Goal: Information Seeking & Learning: Learn about a topic

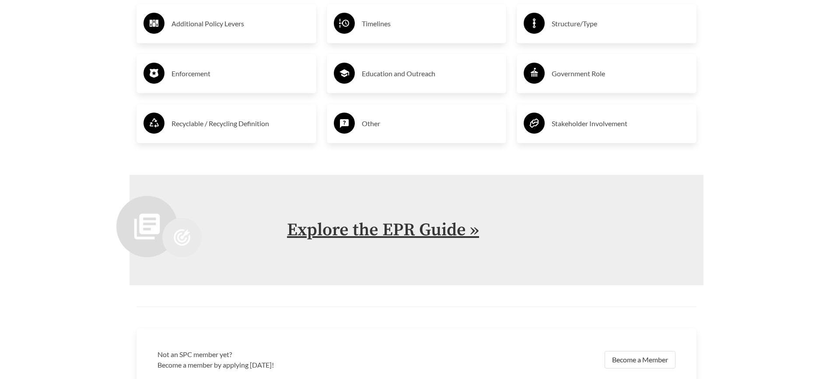
scroll to position [1782, 0]
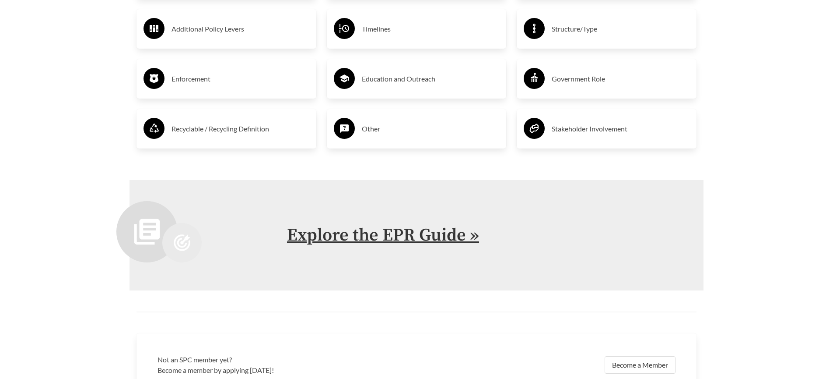
click at [394, 235] on link "Explore the EPR Guide »" at bounding box center [383, 235] width 192 height 22
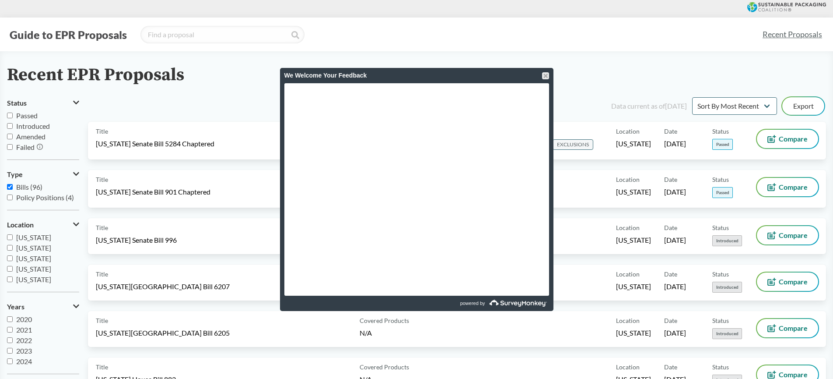
click at [551, 76] on div "We Welcome Your Feedback" at bounding box center [417, 75] width 274 height 15
click at [547, 75] on div at bounding box center [545, 75] width 7 height 7
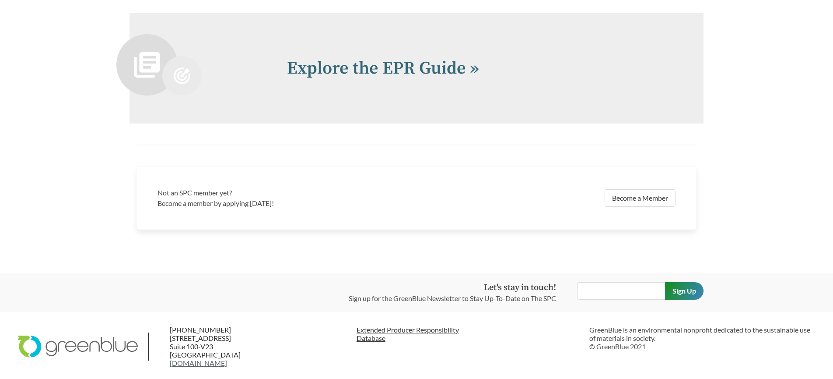
scroll to position [1947, 0]
click at [393, 332] on link "Extended Producer Responsibility Database" at bounding box center [470, 335] width 226 height 17
